Goal: Check status: Check status

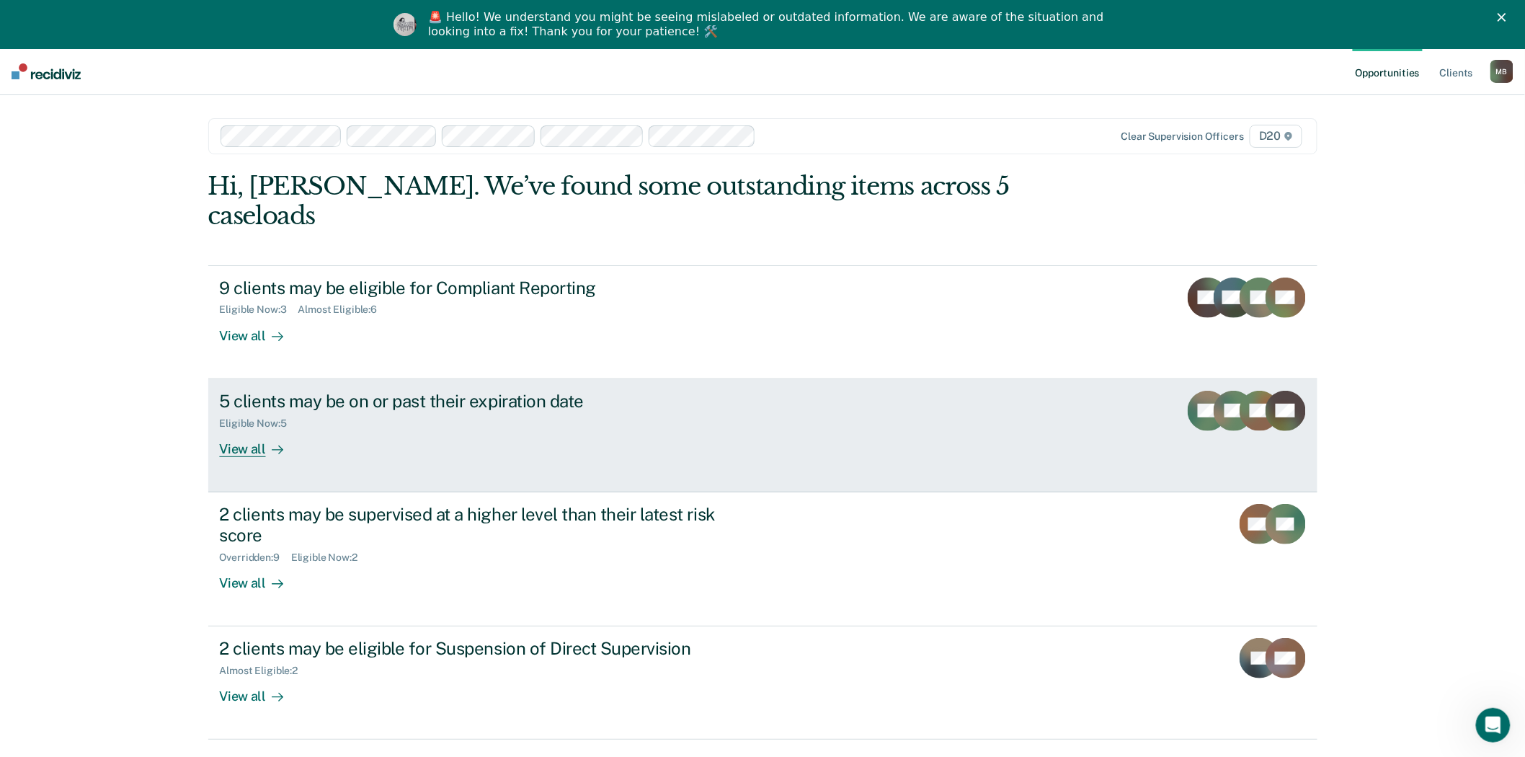
click at [324, 443] on link "5 clients may be on or past their expiration date Eligible Now : 5 View all HB …" at bounding box center [762, 435] width 1109 height 113
